Goal: Task Accomplishment & Management: Use online tool/utility

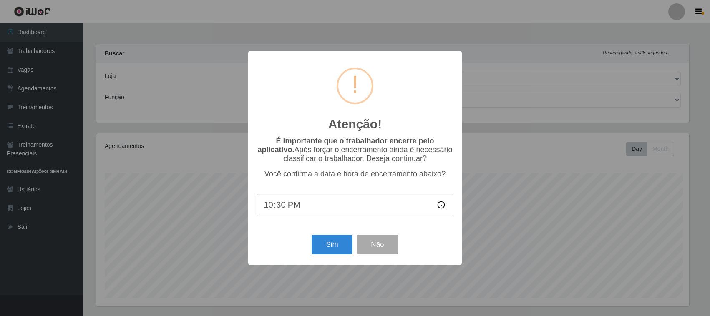
select select "420"
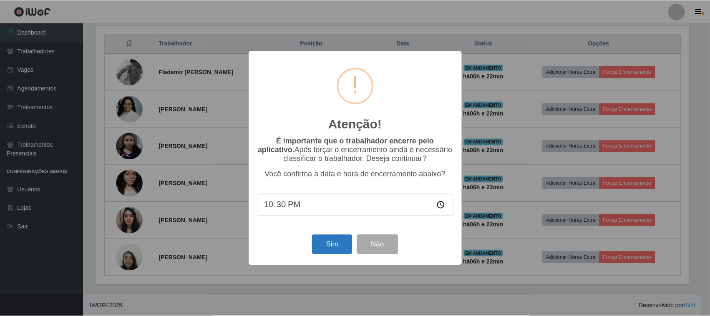
scroll to position [174, 595]
click at [334, 253] on button "Sim" at bounding box center [333, 245] width 40 height 20
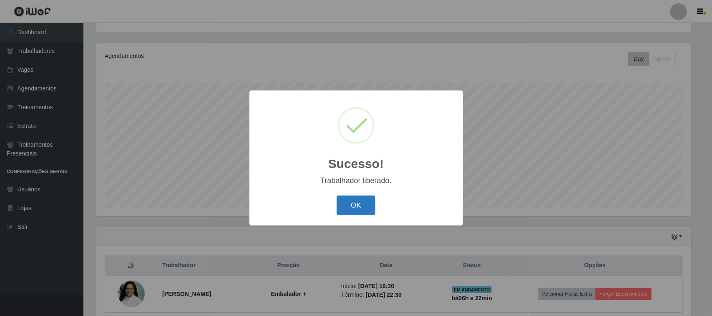
click at [367, 207] on button "OK" at bounding box center [356, 206] width 39 height 20
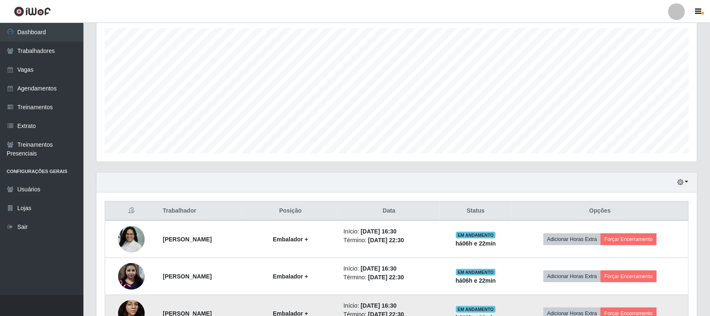
scroll to position [276, 0]
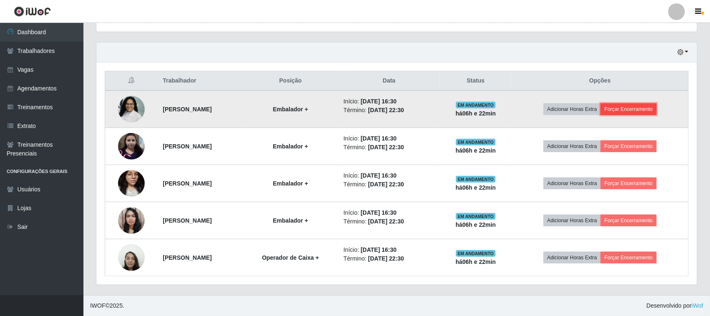
click at [620, 110] on button "Forçar Encerramento" at bounding box center [629, 109] width 56 height 12
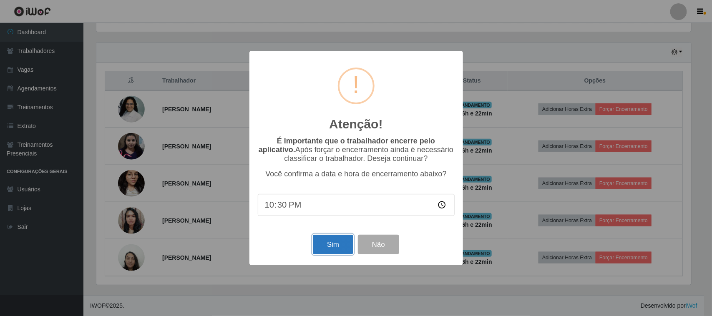
click at [338, 255] on button "Sim" at bounding box center [333, 245] width 40 height 20
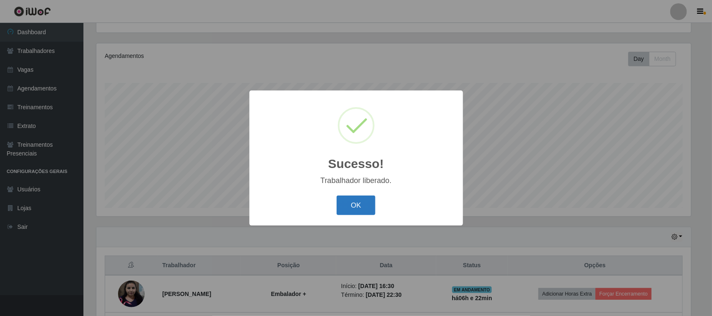
click at [346, 209] on button "OK" at bounding box center [356, 206] width 39 height 20
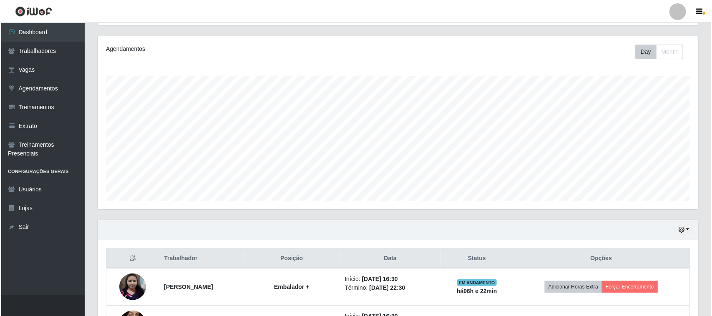
scroll to position [239, 0]
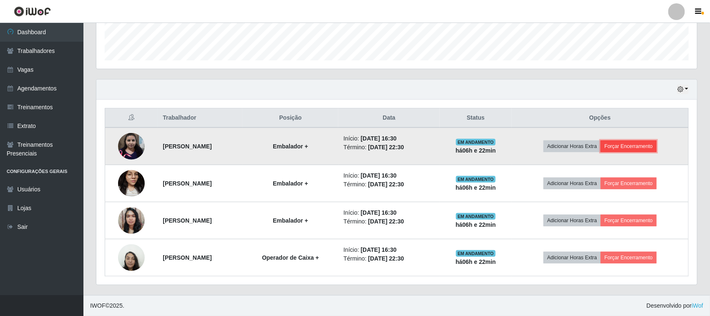
click at [621, 145] on button "Forçar Encerramento" at bounding box center [629, 147] width 56 height 12
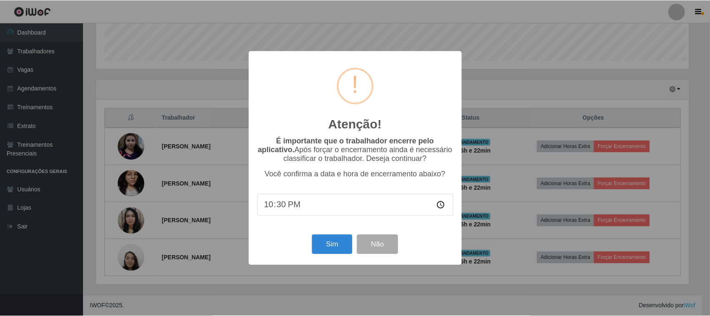
scroll to position [174, 595]
click at [319, 245] on button "Sim" at bounding box center [333, 245] width 40 height 20
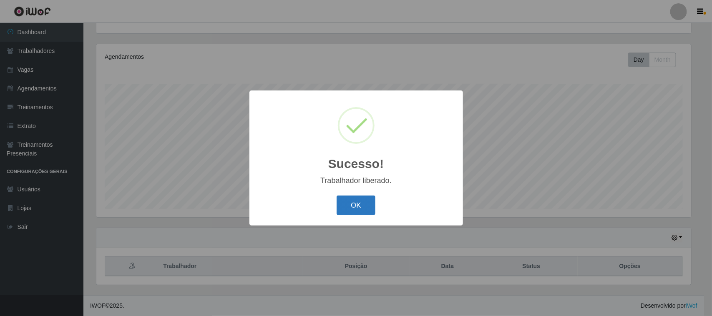
click at [350, 212] on button "OK" at bounding box center [356, 206] width 39 height 20
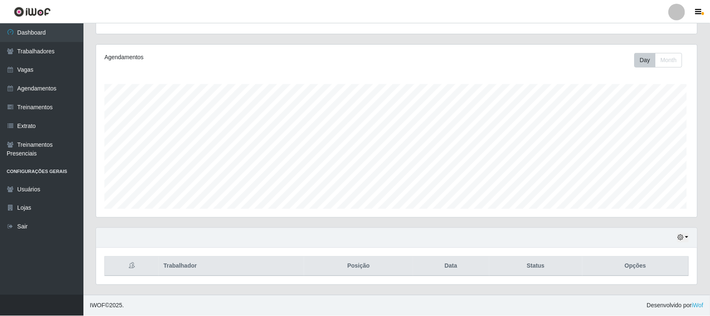
scroll to position [0, 0]
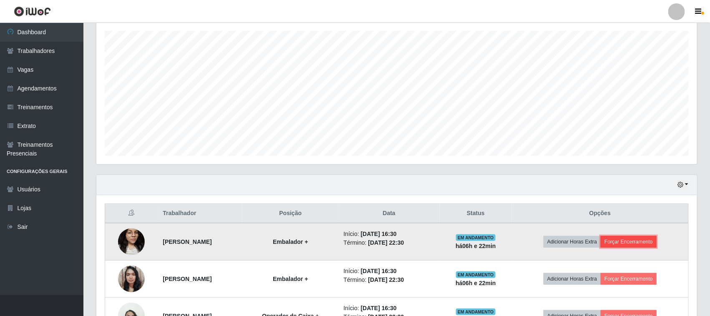
click at [634, 240] on button "Forçar Encerramento" at bounding box center [629, 242] width 56 height 12
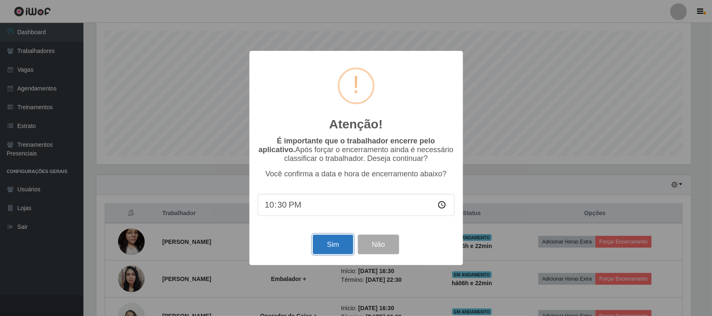
click at [333, 255] on button "Sim" at bounding box center [333, 245] width 40 height 20
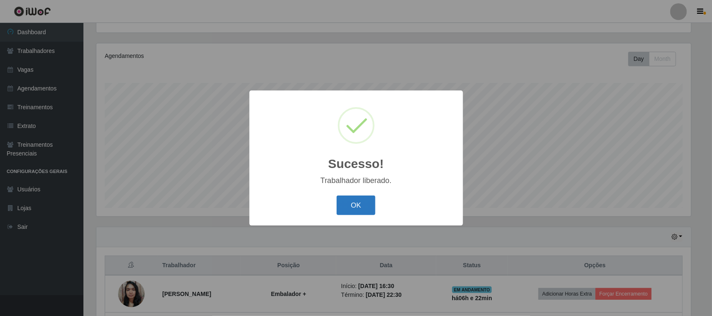
click at [352, 201] on button "OK" at bounding box center [356, 206] width 39 height 20
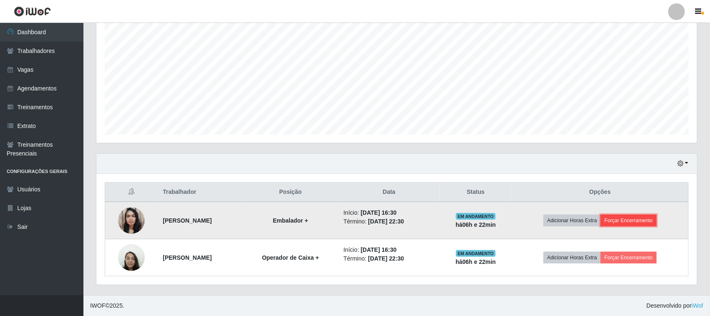
click at [622, 222] on button "Forçar Encerramento" at bounding box center [629, 221] width 56 height 12
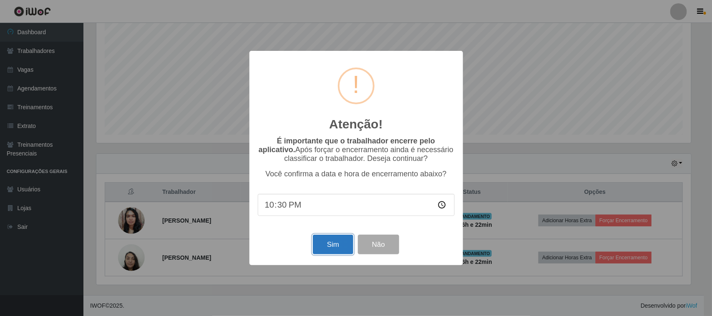
click at [342, 255] on button "Sim" at bounding box center [333, 245] width 40 height 20
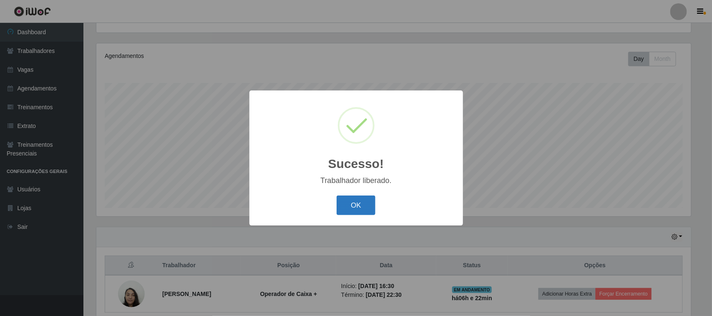
click at [343, 201] on button "OK" at bounding box center [356, 206] width 39 height 20
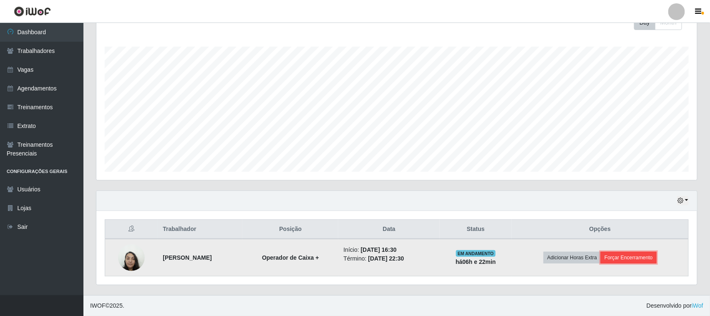
click at [618, 256] on button "Forçar Encerramento" at bounding box center [629, 258] width 56 height 12
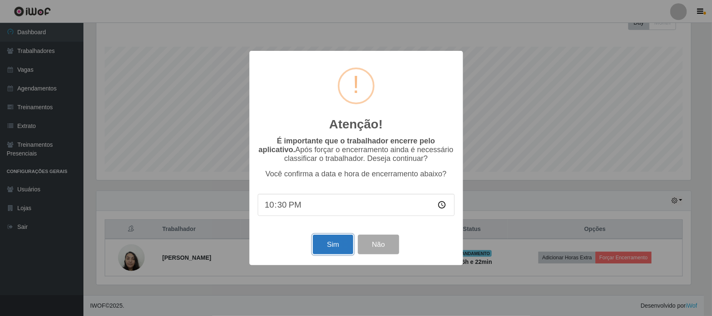
click at [345, 254] on button "Sim" at bounding box center [333, 245] width 40 height 20
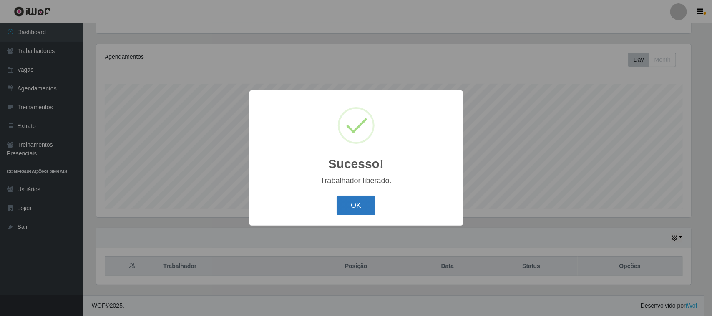
click at [349, 203] on button "OK" at bounding box center [356, 206] width 39 height 20
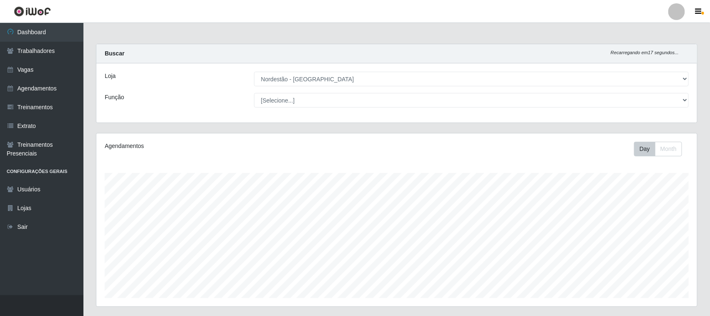
click at [676, 11] on div at bounding box center [677, 11] width 17 height 17
click at [674, 21] on li "Perfil Alterar Senha Sair" at bounding box center [676, 11] width 25 height 21
click at [674, 15] on div at bounding box center [677, 11] width 17 height 17
click at [661, 26] on button "Perfil" at bounding box center [660, 30] width 75 height 18
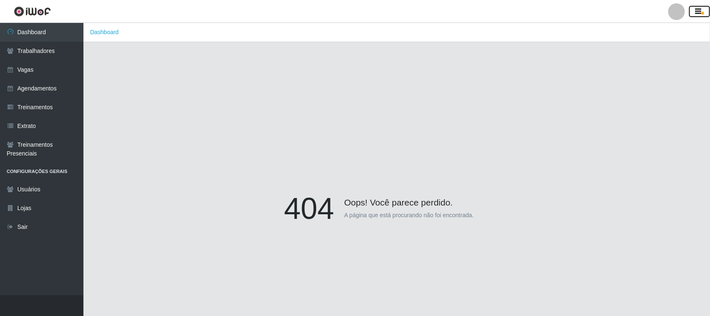
click at [709, 7] on button "button" at bounding box center [699, 12] width 21 height 12
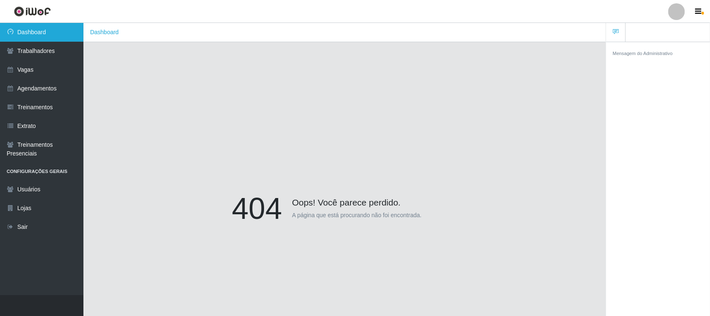
click at [28, 32] on link "Dashboard" at bounding box center [41, 32] width 83 height 19
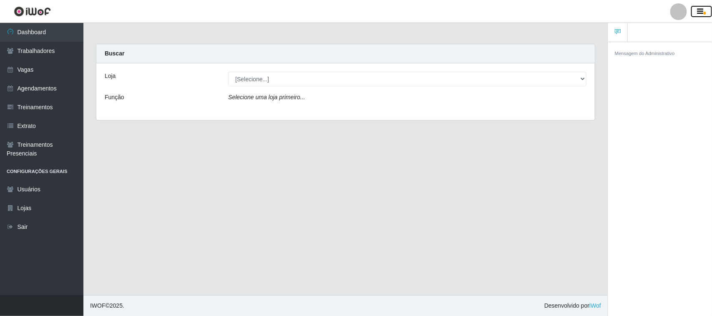
click at [709, 6] on button "button" at bounding box center [701, 12] width 21 height 12
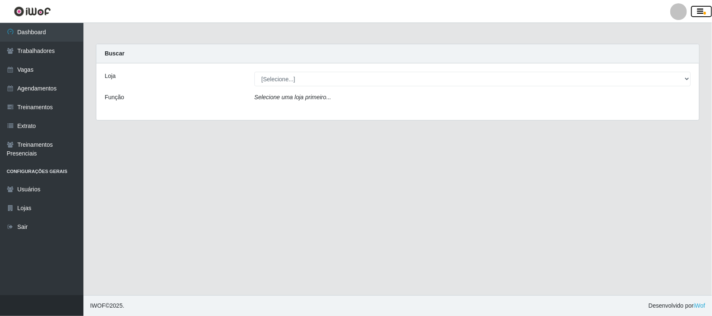
click at [709, 6] on button "button" at bounding box center [701, 12] width 21 height 12
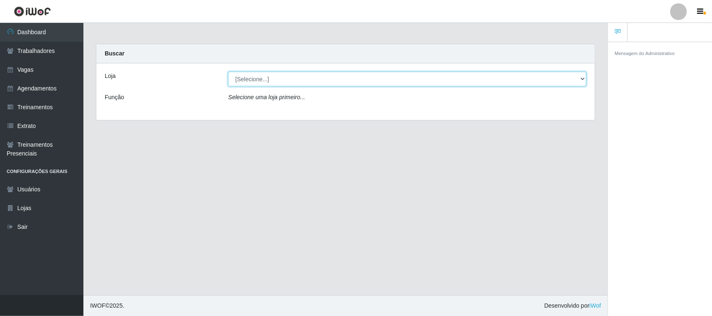
click at [399, 83] on select "[Selecione...] Nordestão - [GEOGRAPHIC_DATA]" at bounding box center [407, 79] width 358 height 15
click at [228, 72] on select "[Selecione...] Nordestão - [GEOGRAPHIC_DATA]" at bounding box center [407, 79] width 358 height 15
click at [401, 76] on select "[Selecione...] Nordestão - [GEOGRAPHIC_DATA]" at bounding box center [407, 79] width 358 height 15
click at [228, 72] on select "[Selecione...] Nordestão - [GEOGRAPHIC_DATA]" at bounding box center [407, 79] width 358 height 15
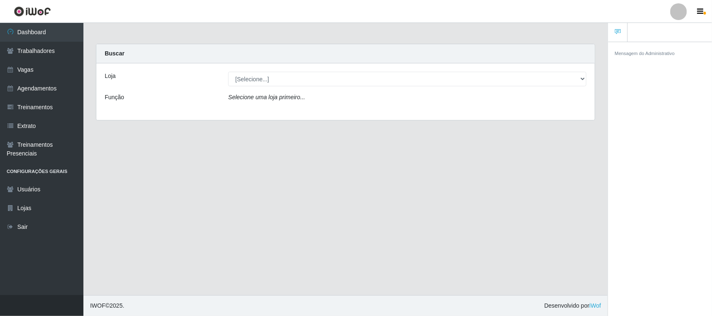
click at [396, 66] on div "Loja [Selecione...] Nordestão - [GEOGRAPHIC_DATA] Função Selecione uma loja pri…" at bounding box center [345, 91] width 499 height 57
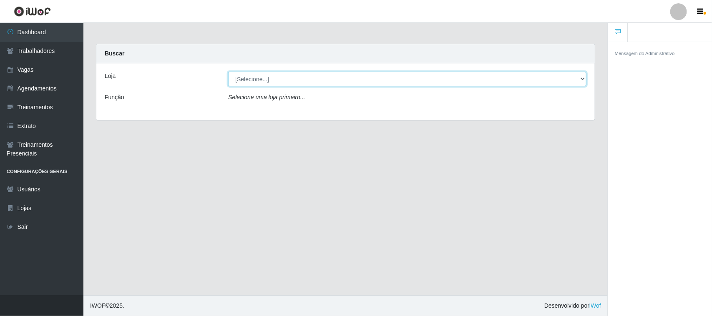
click at [393, 73] on select "[Selecione...] Nordestão - [GEOGRAPHIC_DATA]" at bounding box center [407, 79] width 358 height 15
select select "420"
click at [228, 72] on select "[Selecione...] Nordestão - [GEOGRAPHIC_DATA]" at bounding box center [407, 79] width 358 height 15
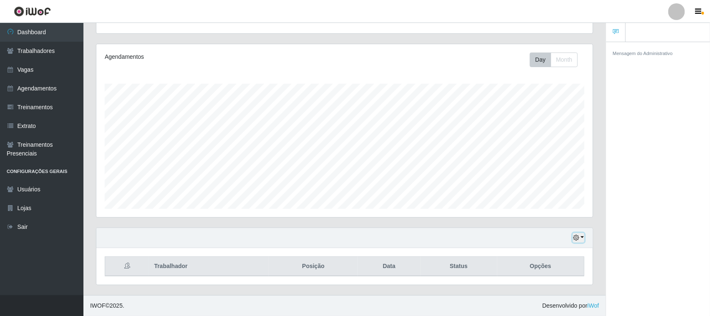
click at [574, 234] on button "button" at bounding box center [579, 238] width 12 height 10
click at [541, 168] on button "1 dia" at bounding box center [551, 172] width 66 height 18
